Goal: Information Seeking & Learning: Find specific fact

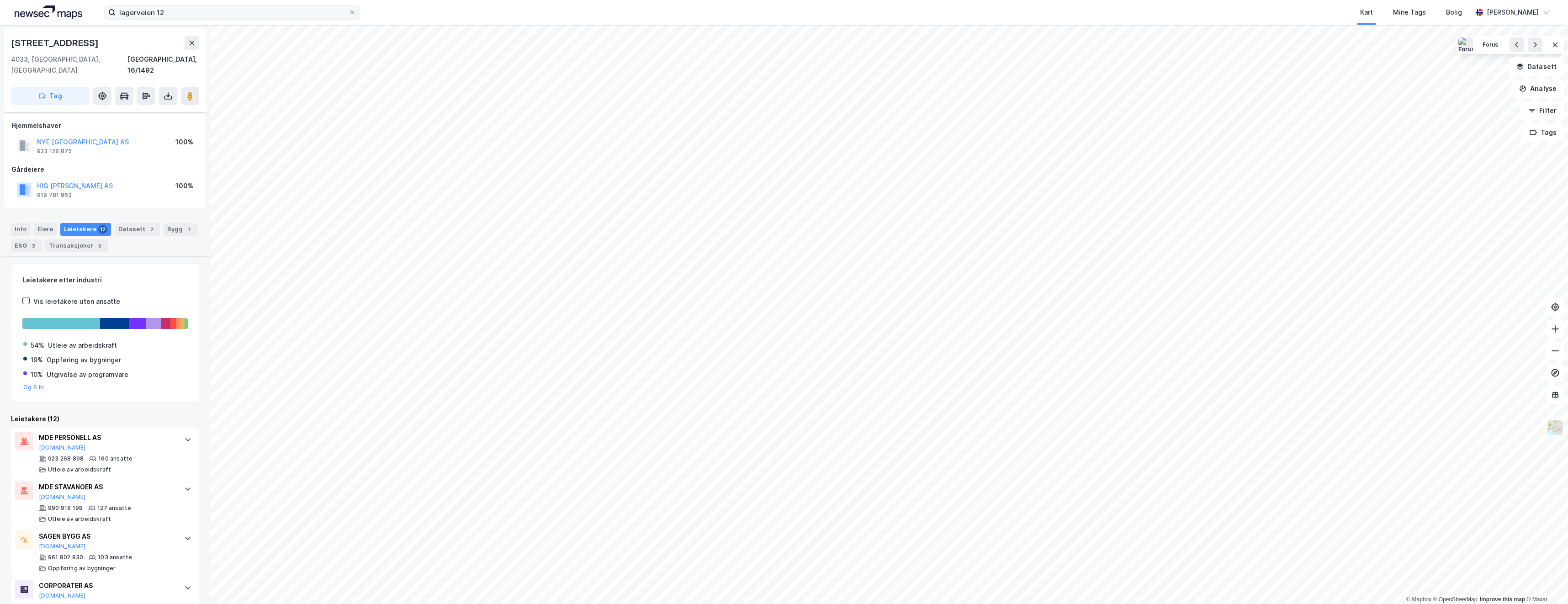
scroll to position [118, 0]
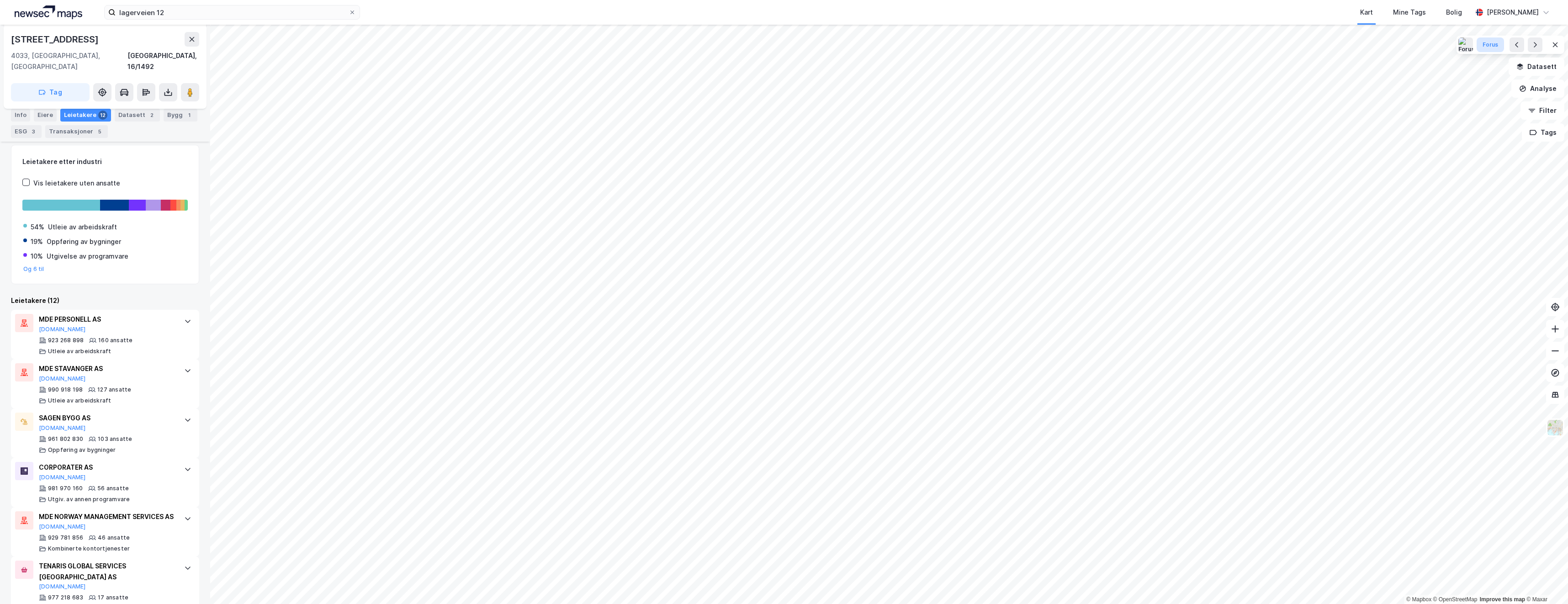
click at [1480, 45] on button "Forus" at bounding box center [1490, 45] width 28 height 15
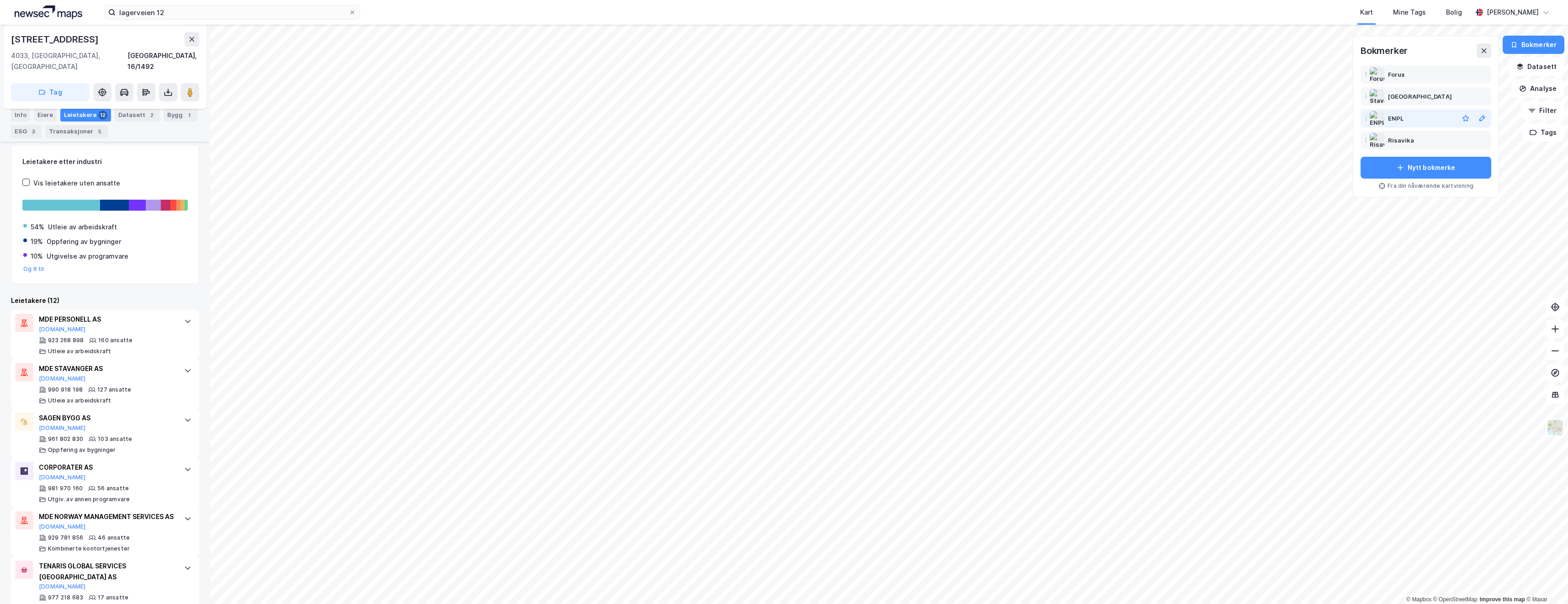
click at [1399, 119] on div "ENPL" at bounding box center [1395, 118] width 15 height 11
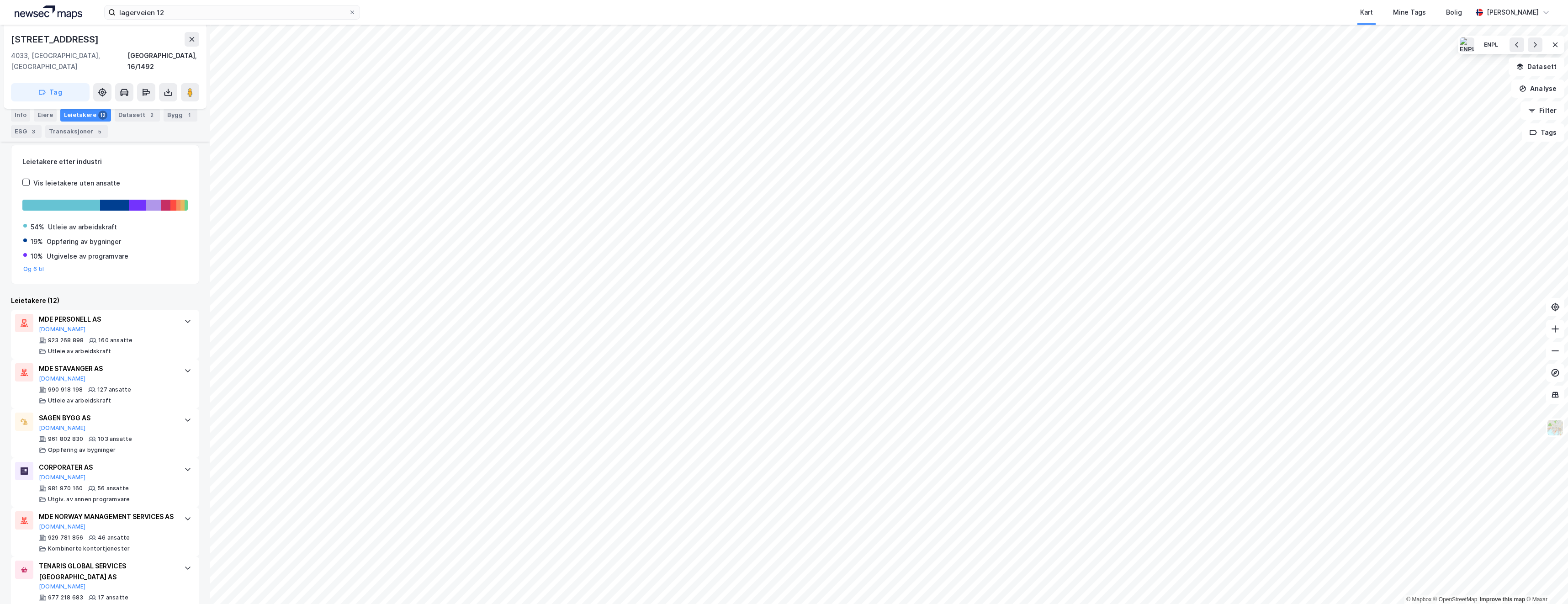
click at [795, 603] on html "lagerveien 12 Kart Mine Tags Bolig [PERSON_NAME] © Mapbox © OpenStreetMap Impro…" at bounding box center [784, 302] width 1568 height 604
click at [353, 11] on icon at bounding box center [352, 12] width 5 height 5
click at [349, 11] on input "lagerveien 12" at bounding box center [231, 12] width 233 height 14
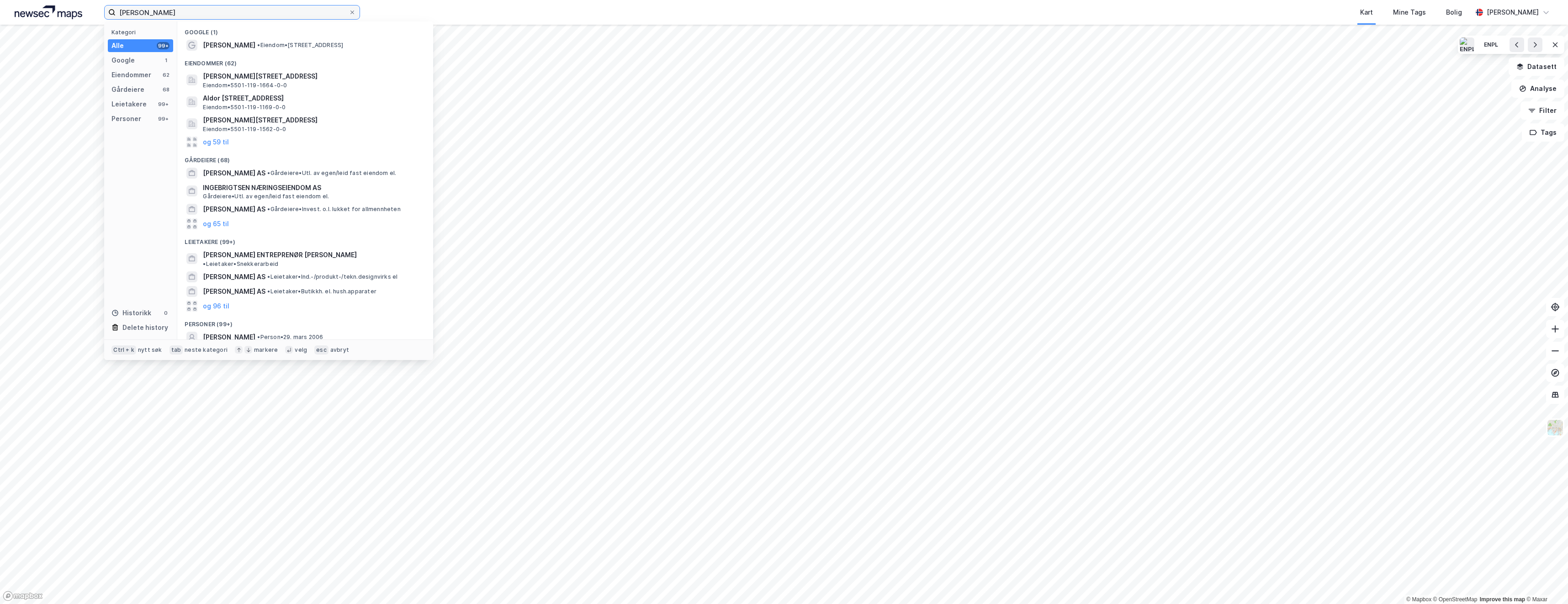
click at [136, 13] on input "[PERSON_NAME]" at bounding box center [231, 12] width 233 height 14
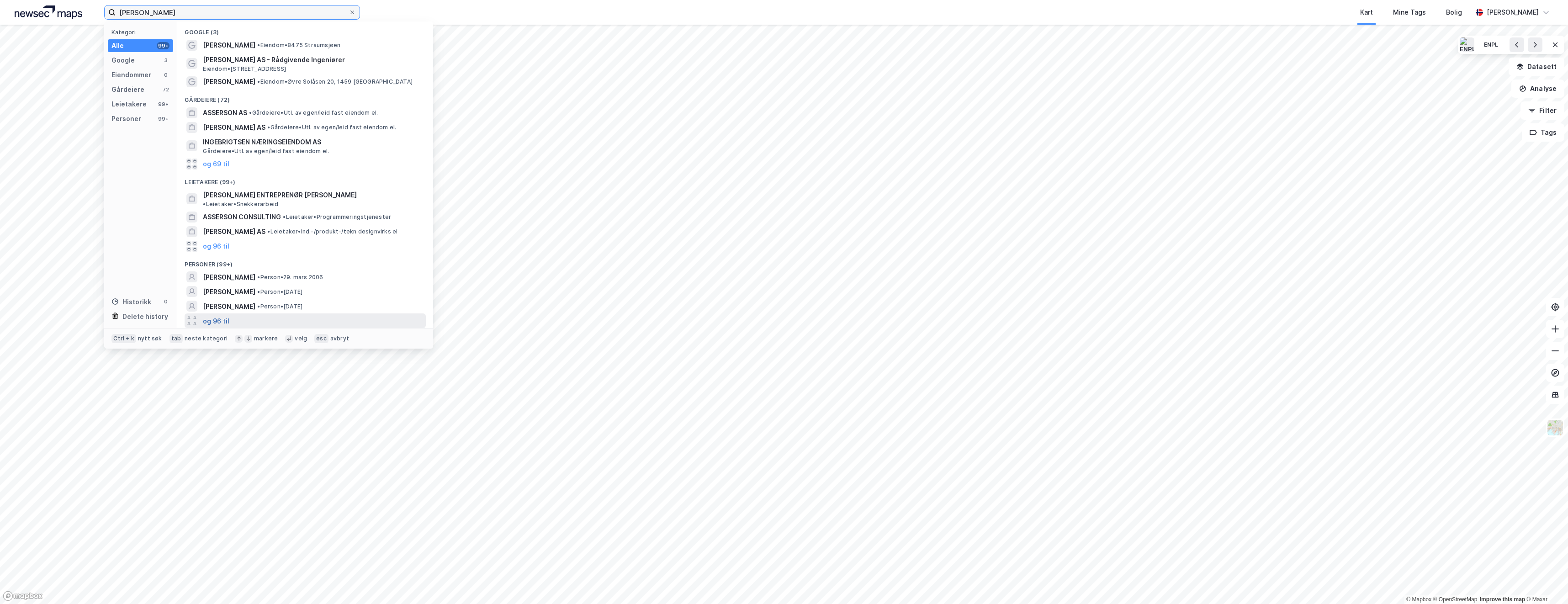
type input "[PERSON_NAME]"
click at [224, 315] on button "og 96 til" at bounding box center [216, 320] width 26 height 11
click at [255, 330] on span "[PERSON_NAME]" at bounding box center [229, 336] width 52 height 11
